Goal: Task Accomplishment & Management: Manage account settings

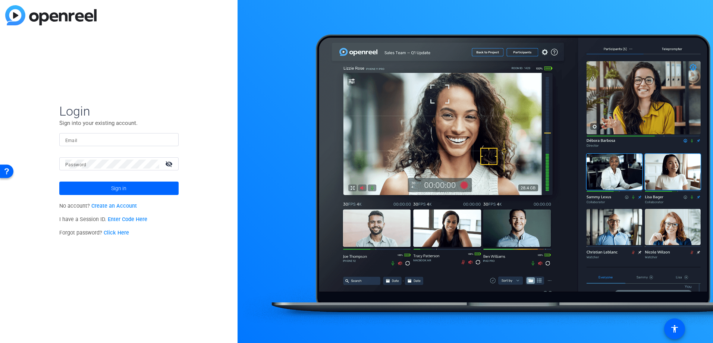
click at [173, 140] on div at bounding box center [173, 140] width 0 height 0
type input "[PERSON_NAME][EMAIL_ADDRESS][DOMAIN_NAME]"
click at [121, 184] on span "Sign in" at bounding box center [118, 188] width 15 height 19
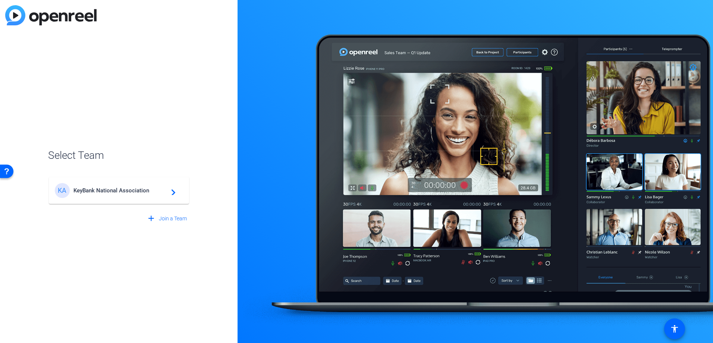
click at [111, 190] on span "KeyBank National Association" at bounding box center [119, 190] width 93 height 7
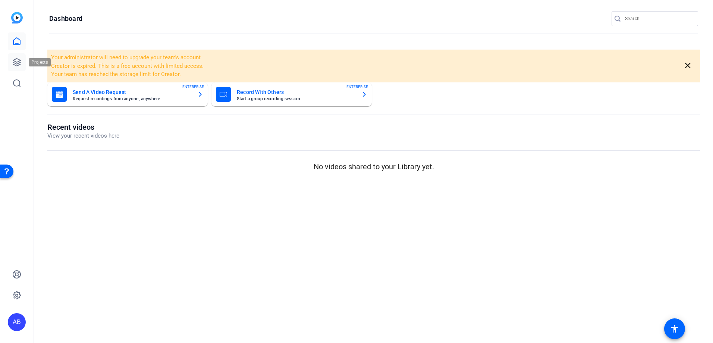
click at [14, 58] on icon at bounding box center [16, 62] width 9 height 9
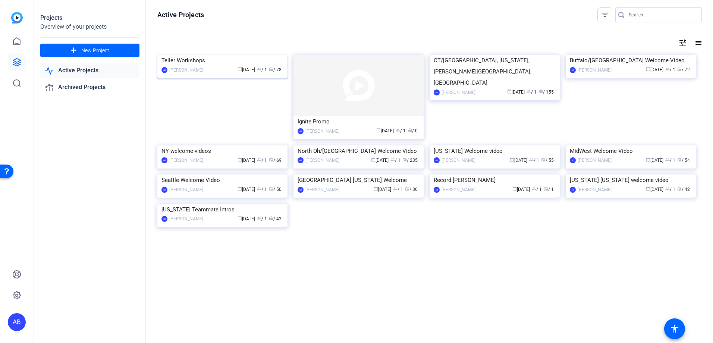
click at [236, 55] on img at bounding box center [222, 55] width 130 height 0
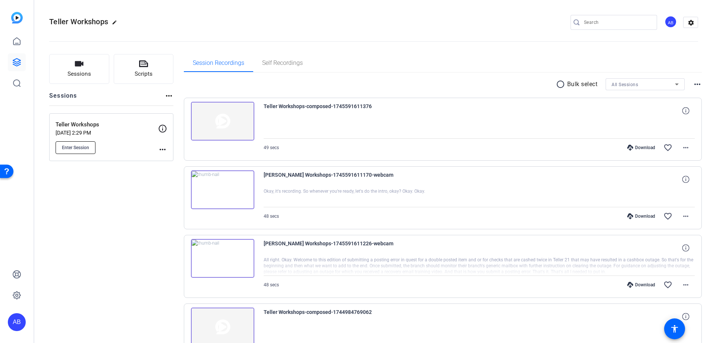
click at [83, 149] on span "Enter Session" at bounding box center [75, 148] width 27 height 6
click at [127, 132] on p "Mar 24, 2025 @ 2:29 PM" at bounding box center [107, 133] width 102 height 6
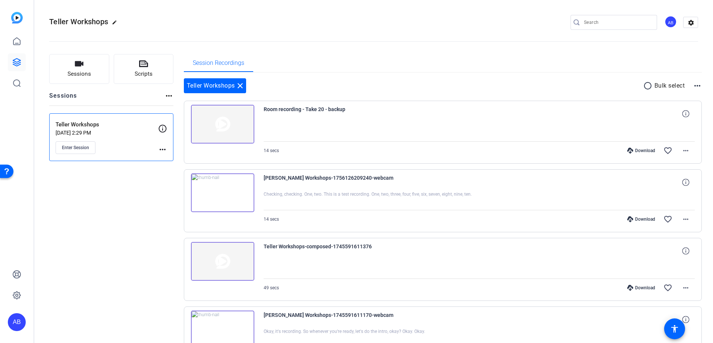
click at [220, 194] on img at bounding box center [222, 192] width 63 height 39
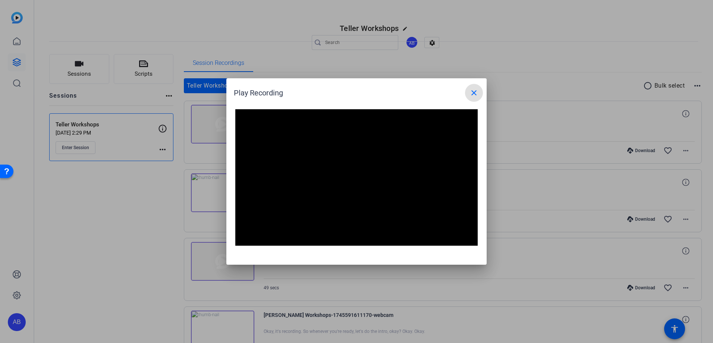
click at [475, 95] on mat-icon "close" at bounding box center [473, 92] width 9 height 9
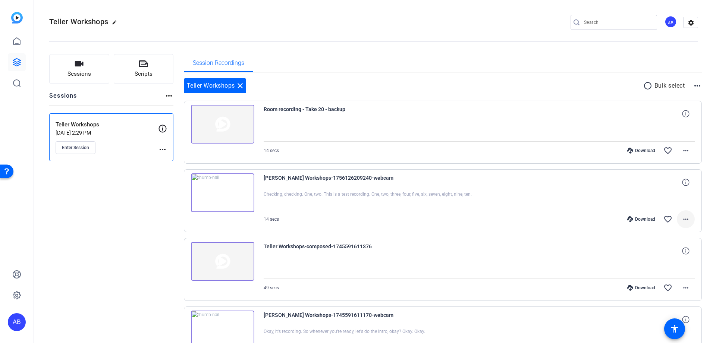
click at [681, 217] on mat-icon "more_horiz" at bounding box center [685, 219] width 9 height 9
click at [672, 253] on span "Download MP4" at bounding box center [662, 253] width 45 height 9
click at [684, 151] on mat-icon "more_horiz" at bounding box center [685, 150] width 9 height 9
click at [673, 193] on span "Delete clip" at bounding box center [665, 194] width 40 height 9
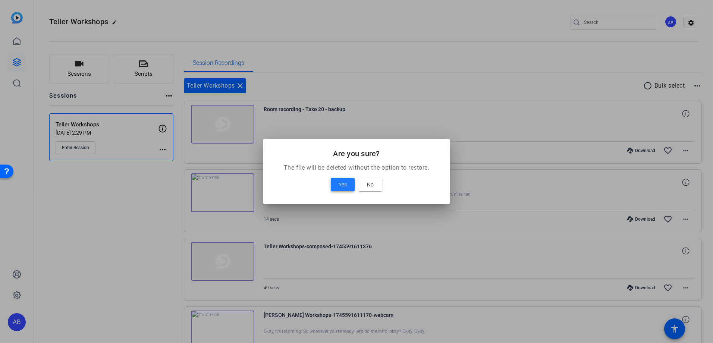
click at [353, 187] on span at bounding box center [343, 185] width 24 height 18
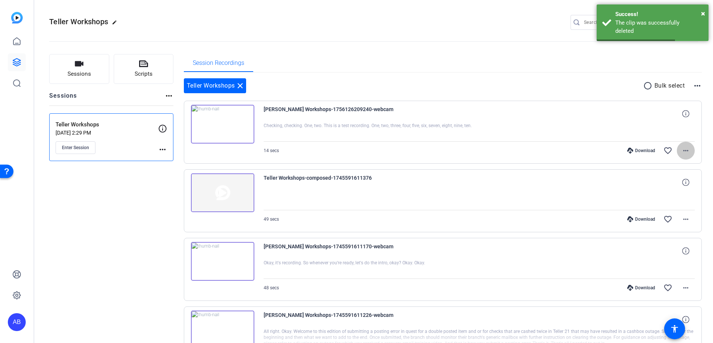
click at [683, 153] on mat-icon "more_horiz" at bounding box center [685, 150] width 9 height 9
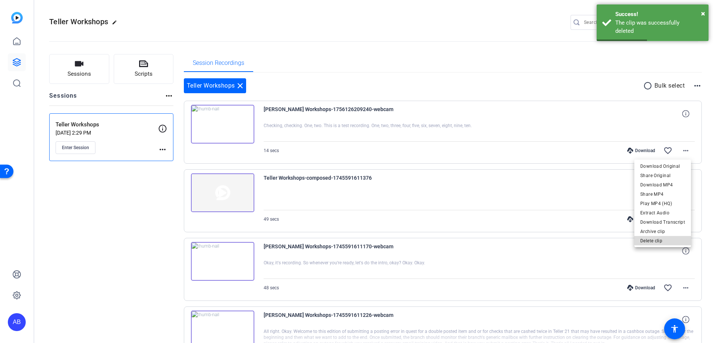
click at [657, 240] on span "Delete clip" at bounding box center [662, 240] width 45 height 9
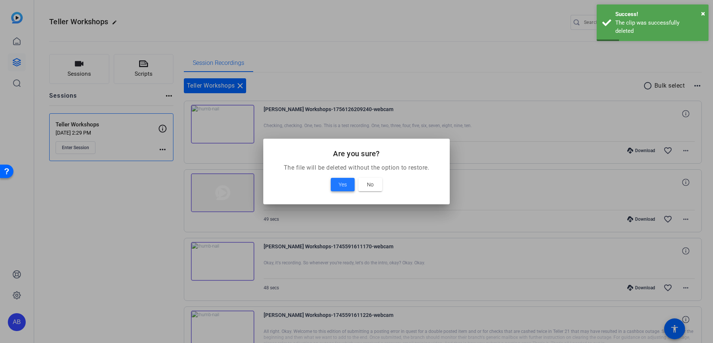
click at [340, 183] on span "Yes" at bounding box center [342, 184] width 8 height 9
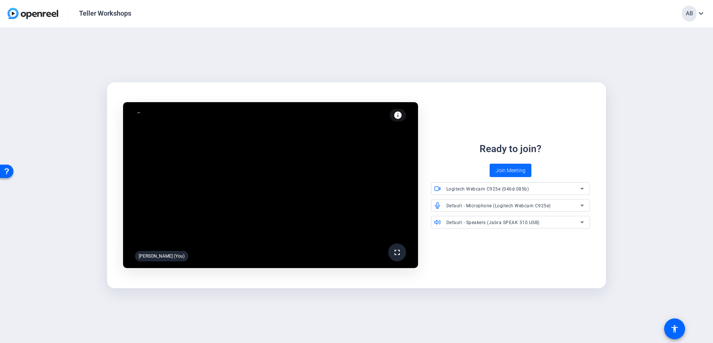
click at [517, 169] on span "Join Meeting" at bounding box center [510, 171] width 30 height 8
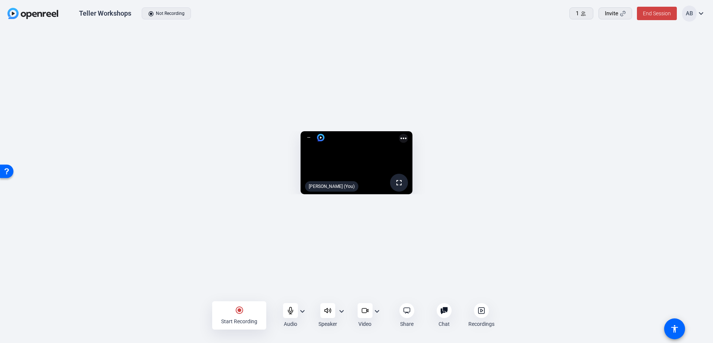
click at [236, 308] on mat-icon "radio_button_checked" at bounding box center [239, 310] width 9 height 9
click at [231, 309] on div "stop_circle Stop Recording" at bounding box center [239, 315] width 54 height 28
click at [484, 310] on icon at bounding box center [481, 310] width 6 height 6
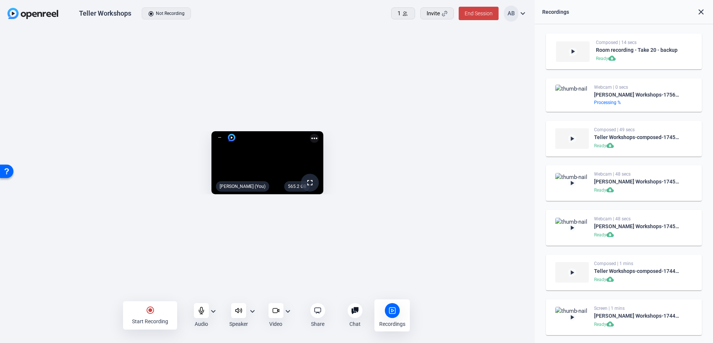
click at [568, 51] on img at bounding box center [573, 51] width 34 height 20
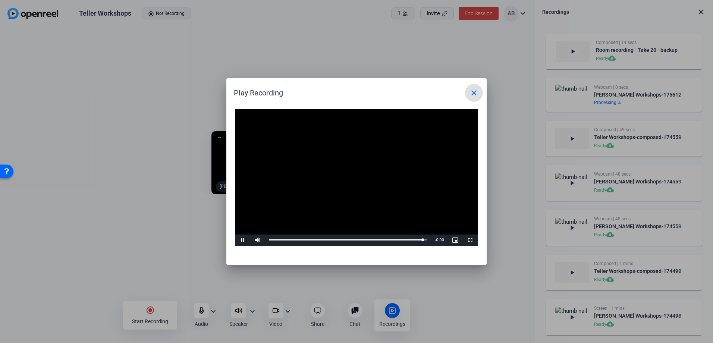
click at [474, 93] on mat-icon "close" at bounding box center [473, 92] width 9 height 9
